Goal: Find specific page/section: Find specific page/section

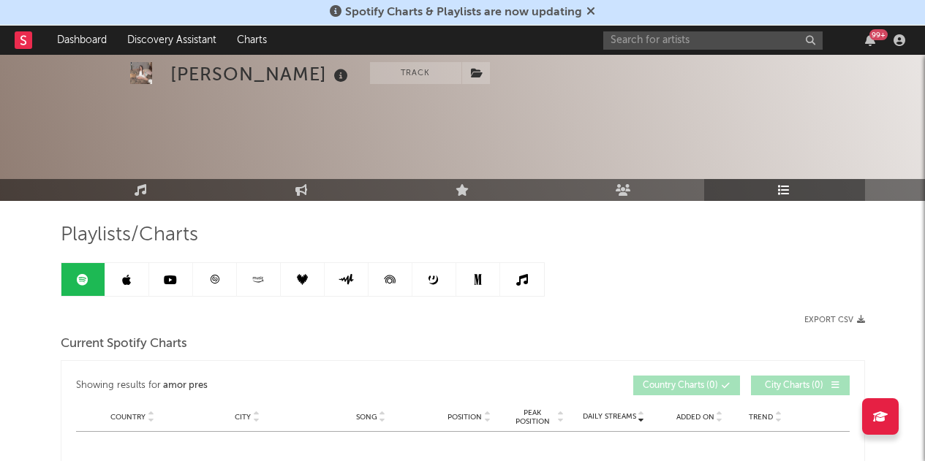
scroll to position [654, 0]
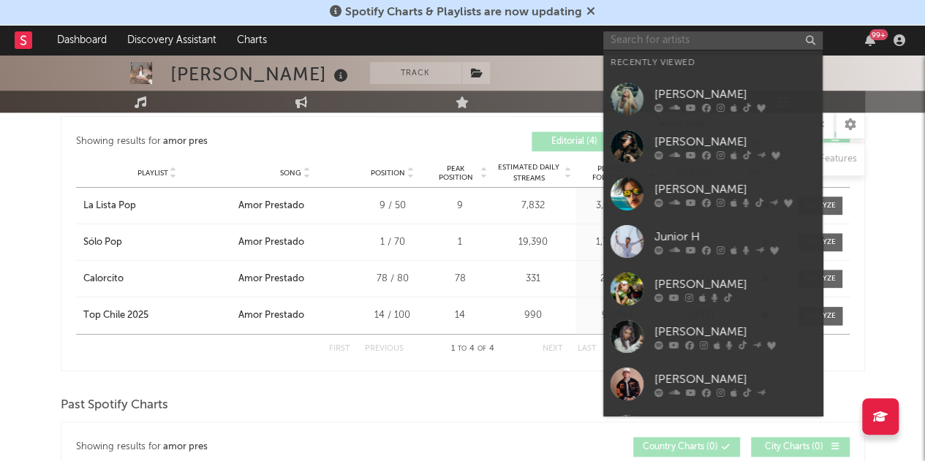
click at [679, 42] on input "text" at bounding box center [712, 40] width 219 height 18
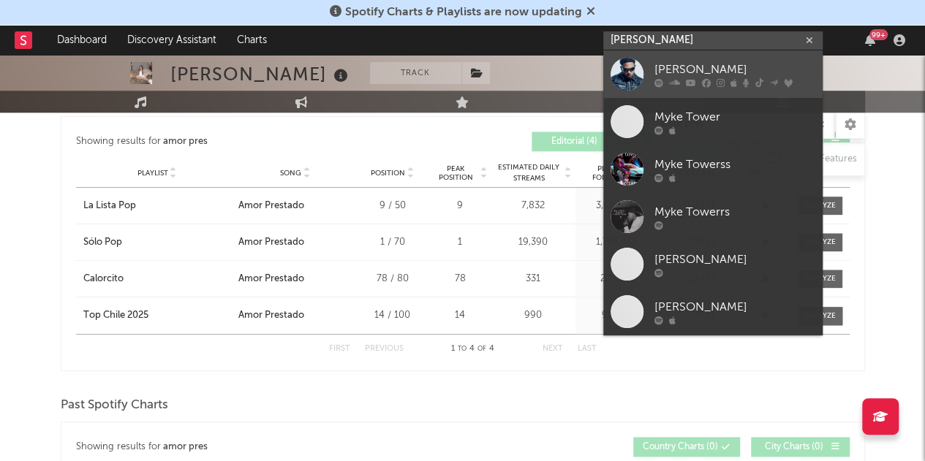
type input "[PERSON_NAME]"
click at [671, 67] on div "[PERSON_NAME]" at bounding box center [734, 70] width 161 height 18
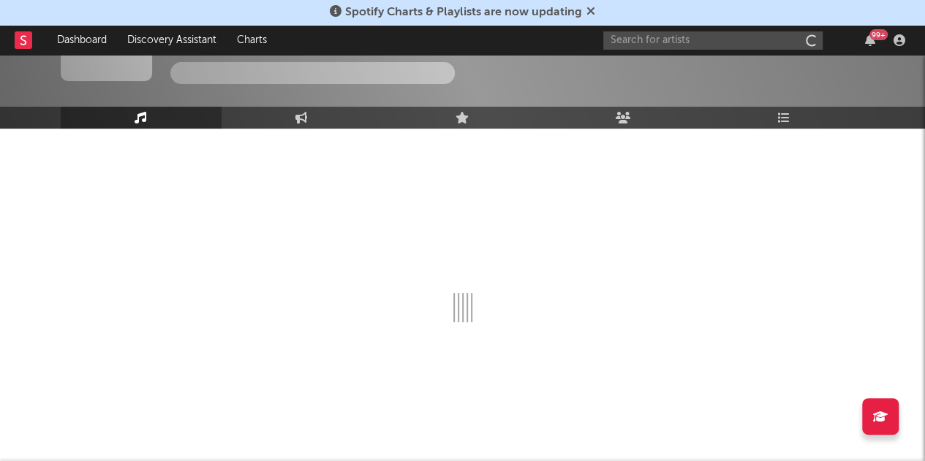
scroll to position [72, 0]
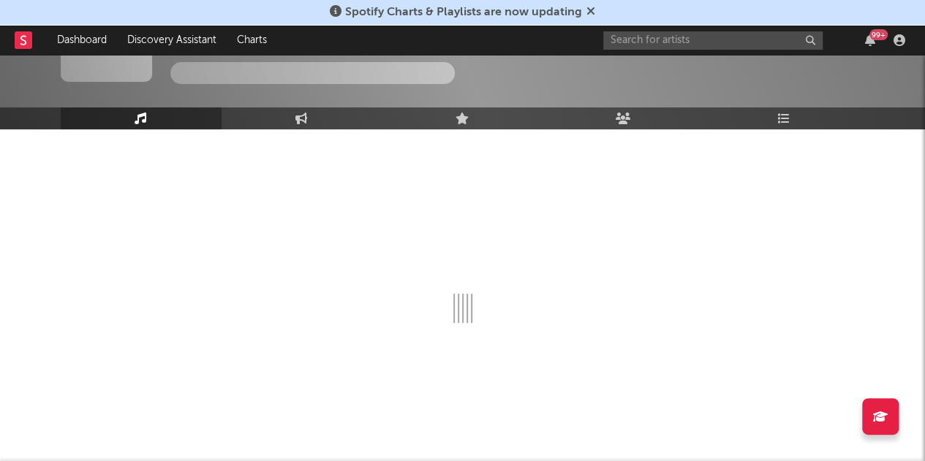
select select "6m"
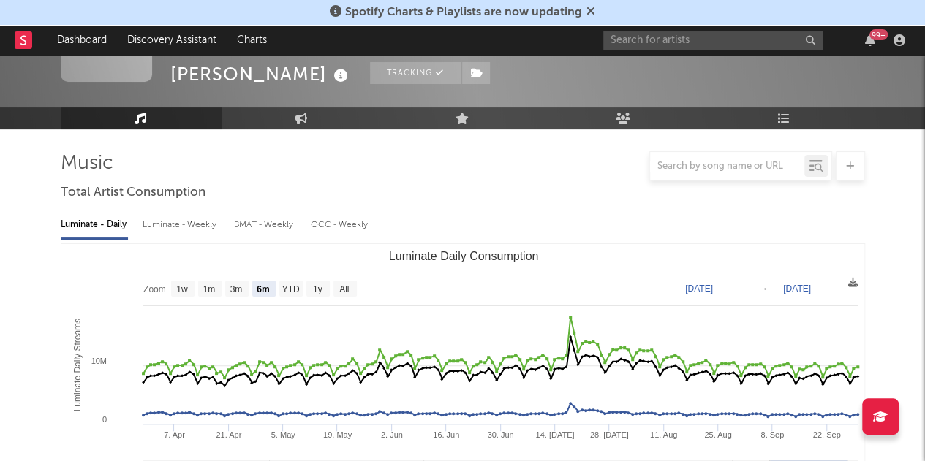
scroll to position [654, 0]
